Goal: Information Seeking & Learning: Learn about a topic

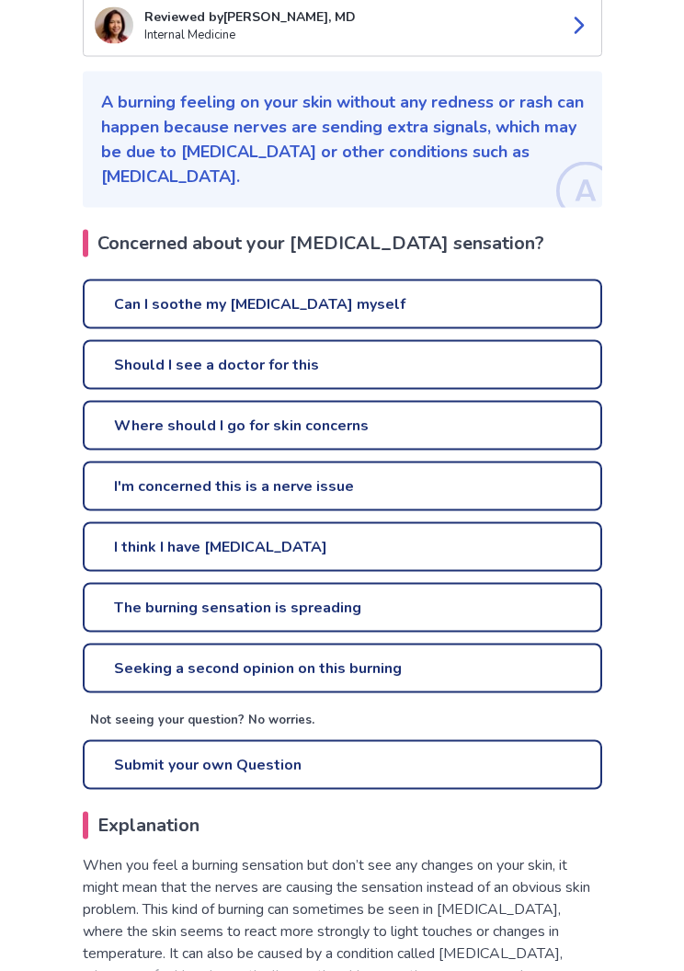
scroll to position [243, 0]
click at [164, 353] on link "Should I see a doctor for this" at bounding box center [343, 364] width 520 height 50
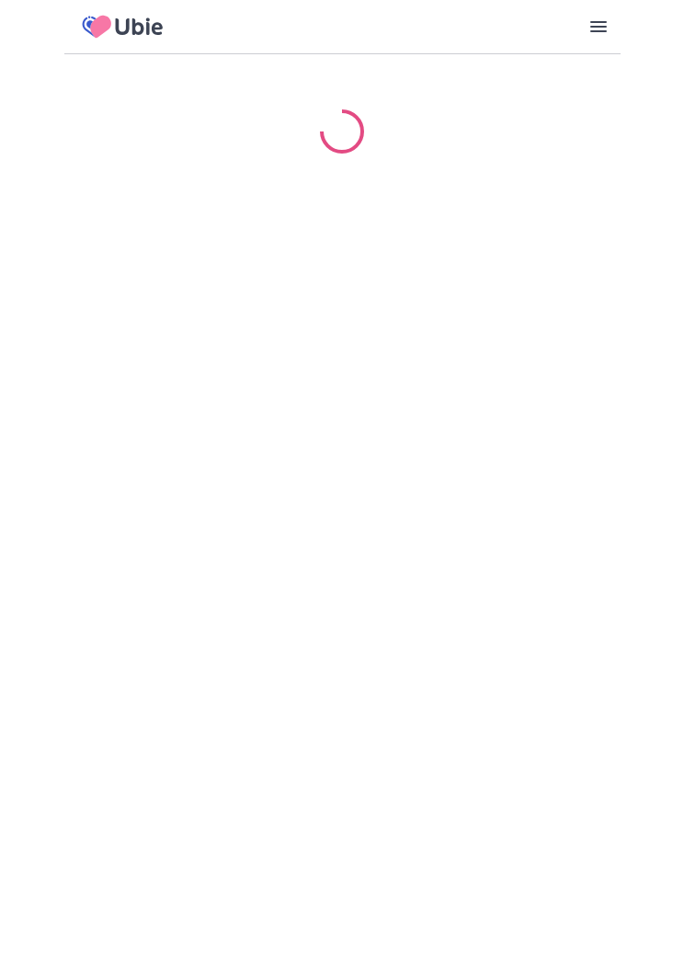
click at [182, 210] on html "Our Services Symptom Checker Doctor’s Note Checkup Medical Information Symptoms…" at bounding box center [342, 105] width 684 height 210
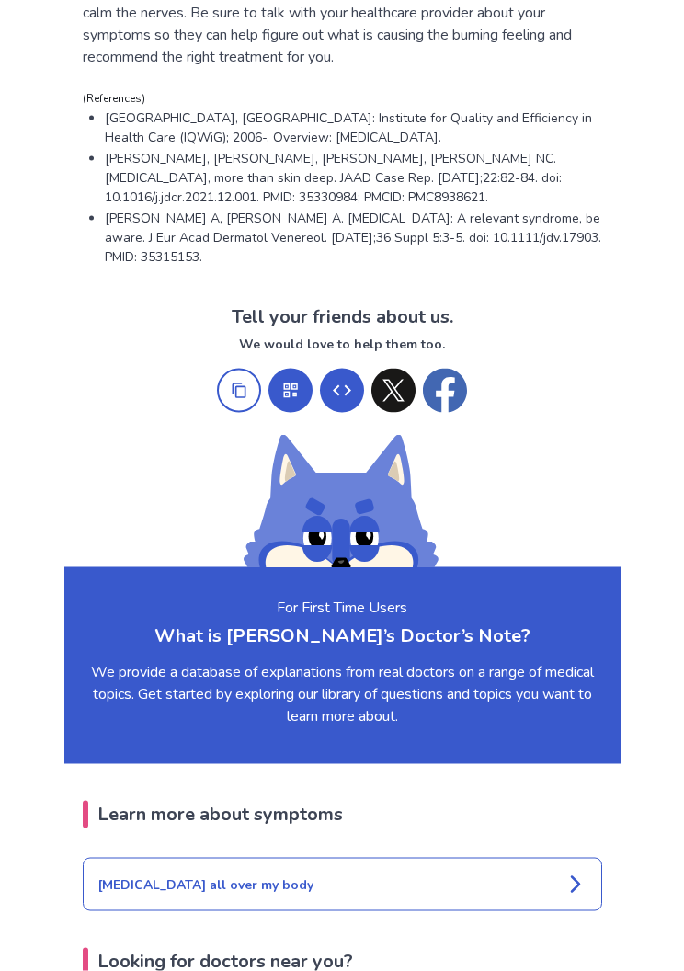
scroll to position [1322, 0]
